Goal: Information Seeking & Learning: Learn about a topic

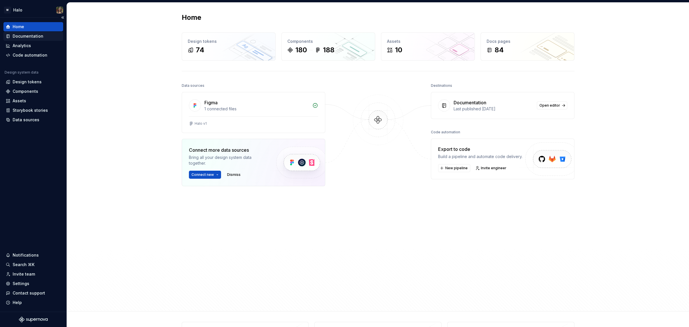
click at [22, 35] on div "Documentation" at bounding box center [28, 36] width 31 height 6
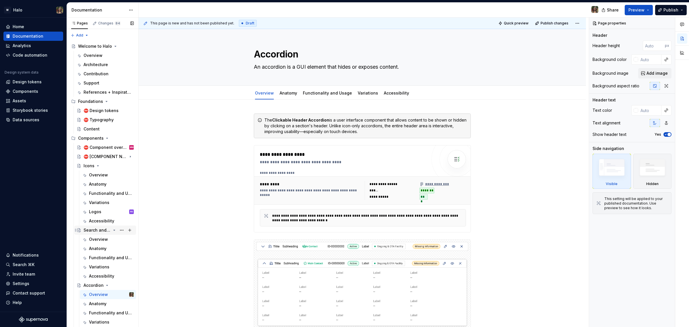
click at [96, 165] on icon "Page tree" at bounding box center [98, 165] width 5 height 5
click at [112, 174] on icon "Page tree" at bounding box center [114, 174] width 5 height 5
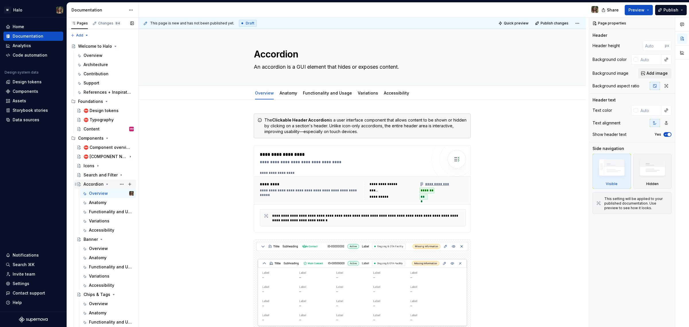
click at [105, 183] on icon "Page tree" at bounding box center [107, 184] width 5 height 5
click at [99, 192] on icon "Page tree" at bounding box center [101, 193] width 5 height 5
click at [111, 201] on icon "Page tree" at bounding box center [113, 202] width 5 height 5
click at [109, 212] on icon "Page tree" at bounding box center [109, 211] width 1 height 1
click at [107, 209] on icon "Page tree" at bounding box center [109, 211] width 5 height 5
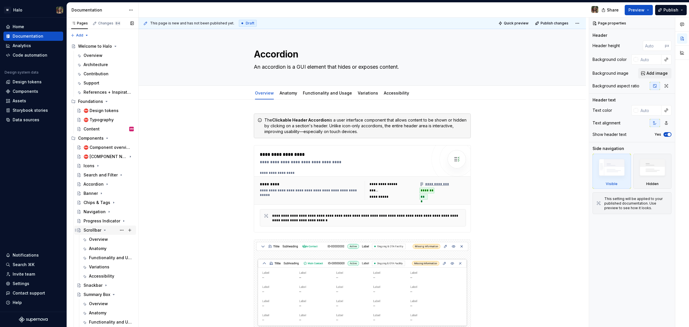
click at [101, 232] on div "Scrollbar" at bounding box center [109, 230] width 50 height 8
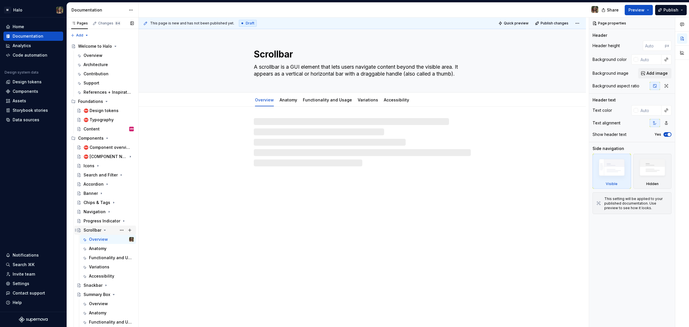
click at [102, 230] on icon "Page tree" at bounding box center [104, 230] width 5 height 5
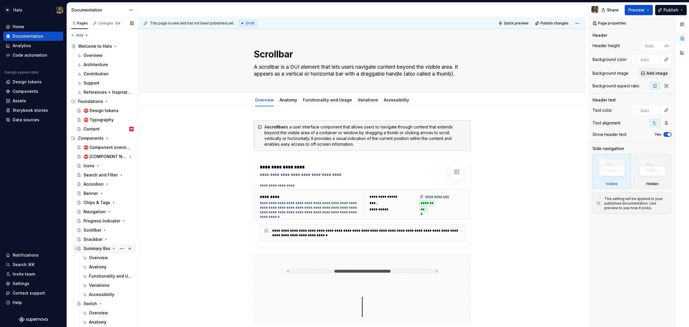
click at [111, 247] on icon "Page tree" at bounding box center [113, 248] width 5 height 5
click at [100, 256] on icon "Page tree" at bounding box center [100, 257] width 5 height 5
click at [92, 267] on icon "Page tree" at bounding box center [94, 266] width 5 height 5
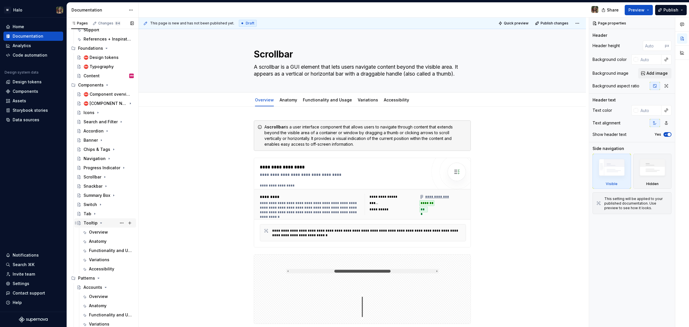
click at [99, 222] on icon "Page tree" at bounding box center [101, 222] width 5 height 5
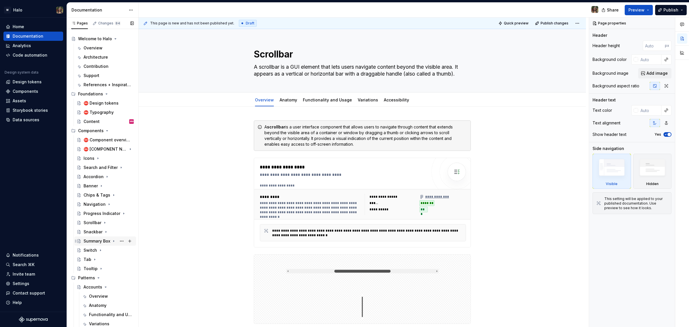
scroll to position [7, 0]
click at [98, 278] on icon "Page tree" at bounding box center [98, 278] width 5 height 5
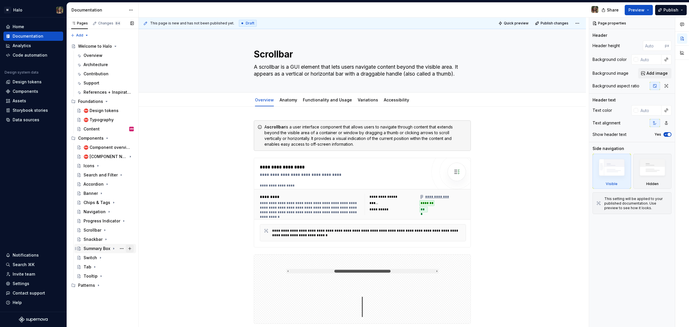
scroll to position [0, 0]
type textarea "*"
